Goal: Task Accomplishment & Management: Manage account settings

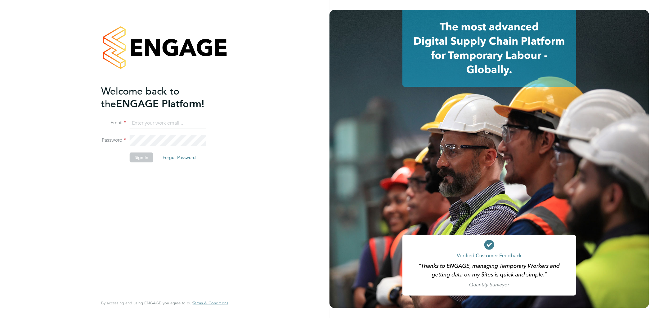
type input "[EMAIL_ADDRESS][DOMAIN_NAME]"
click at [129, 166] on li "Sign In Forgot Password" at bounding box center [161, 161] width 121 height 16
click at [138, 158] on button "Sign In" at bounding box center [142, 158] width 24 height 10
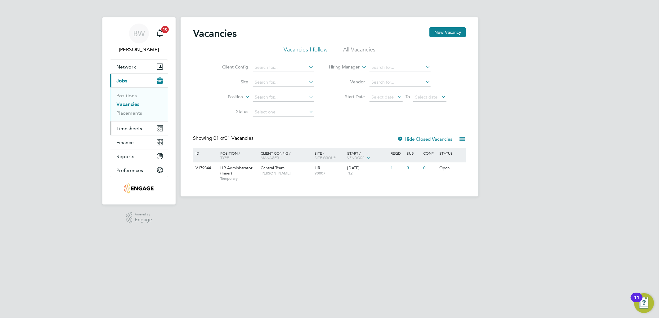
click at [131, 124] on button "Timesheets" at bounding box center [139, 129] width 58 height 14
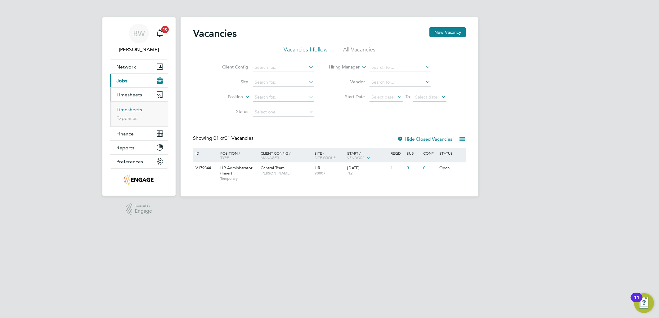
click at [141, 110] on link "Timesheets" at bounding box center [129, 110] width 26 height 6
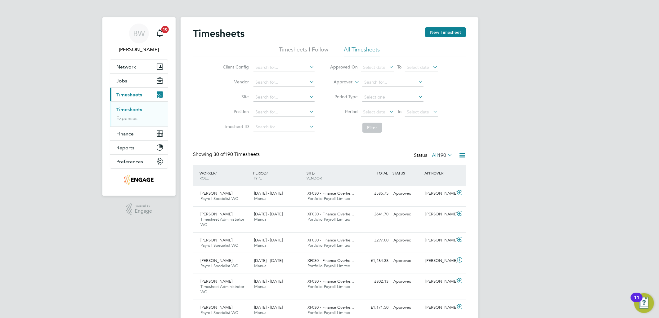
click at [160, 34] on icon "Main navigation" at bounding box center [159, 32] width 7 height 7
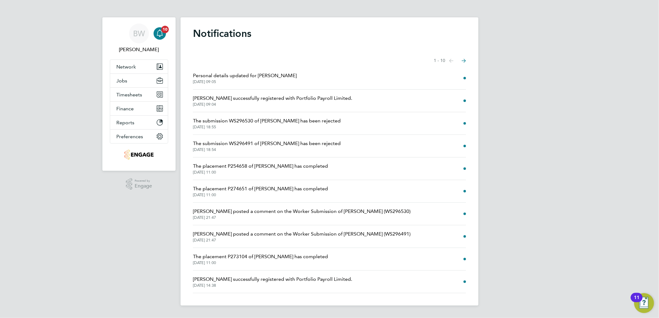
click at [463, 59] on icon "Select page of notifications list" at bounding box center [464, 61] width 4 height 4
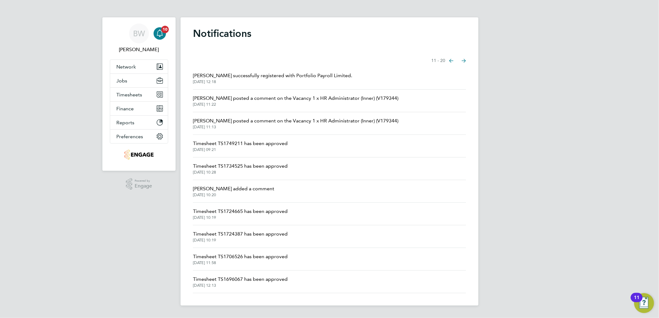
click at [450, 61] on icon "Select page of notifications list" at bounding box center [451, 61] width 4 height 4
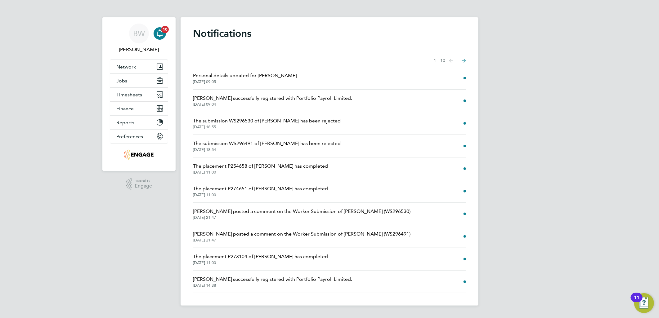
click at [261, 74] on span "Personal details updated for [PERSON_NAME]" at bounding box center [245, 75] width 104 height 7
click at [162, 34] on icon "Main navigation" at bounding box center [160, 32] width 6 height 6
